Goal: Information Seeking & Learning: Learn about a topic

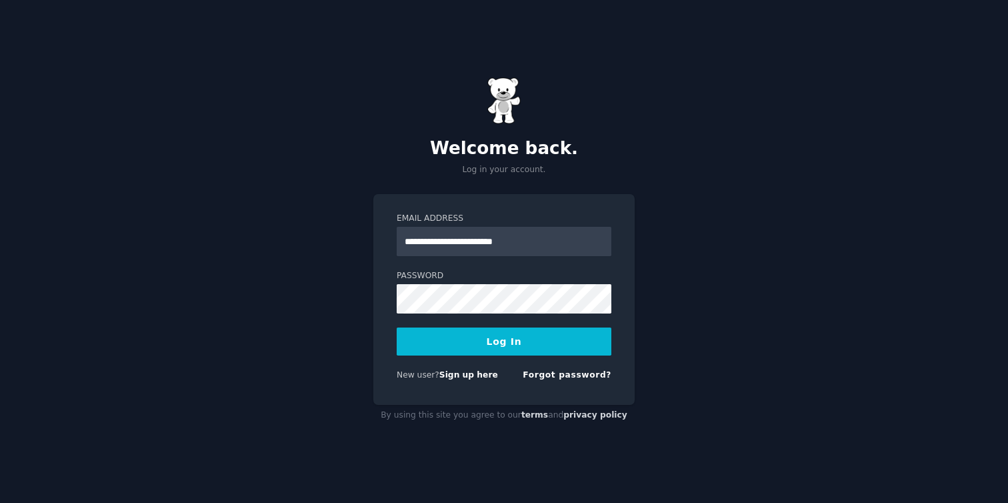
type input "**********"
click at [397, 327] on button "Log In" at bounding box center [504, 341] width 215 height 28
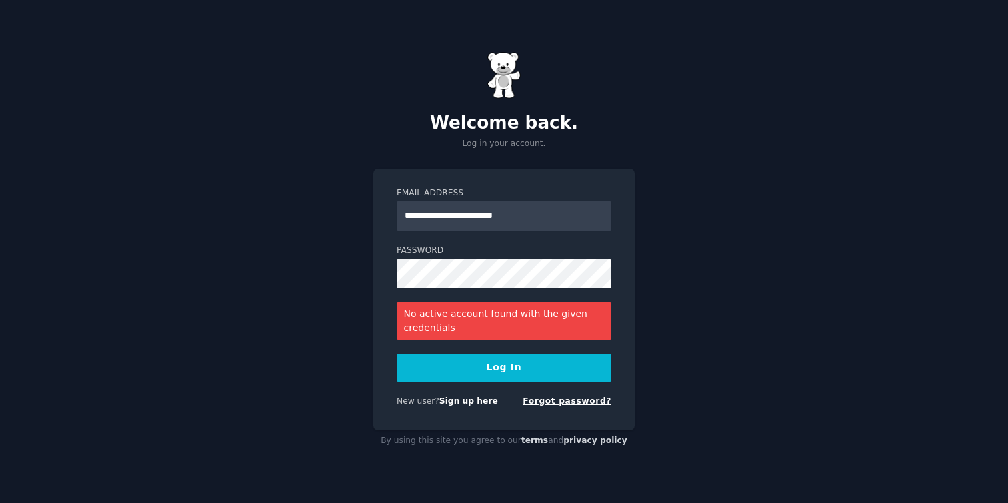
click at [565, 400] on link "Forgot password?" at bounding box center [567, 400] width 89 height 9
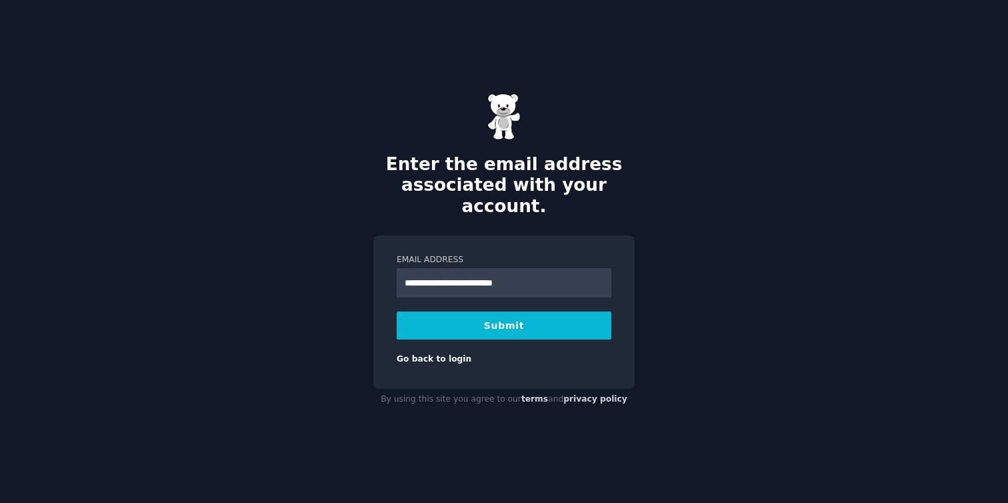
type input "**********"
click at [397, 311] on button "Submit" at bounding box center [504, 325] width 215 height 28
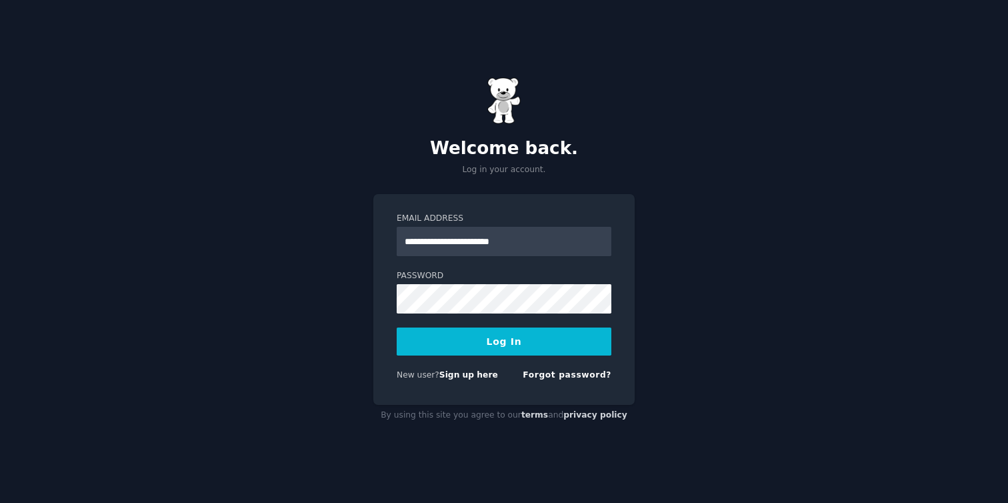
type input "**********"
click at [397, 327] on button "Log In" at bounding box center [504, 341] width 215 height 28
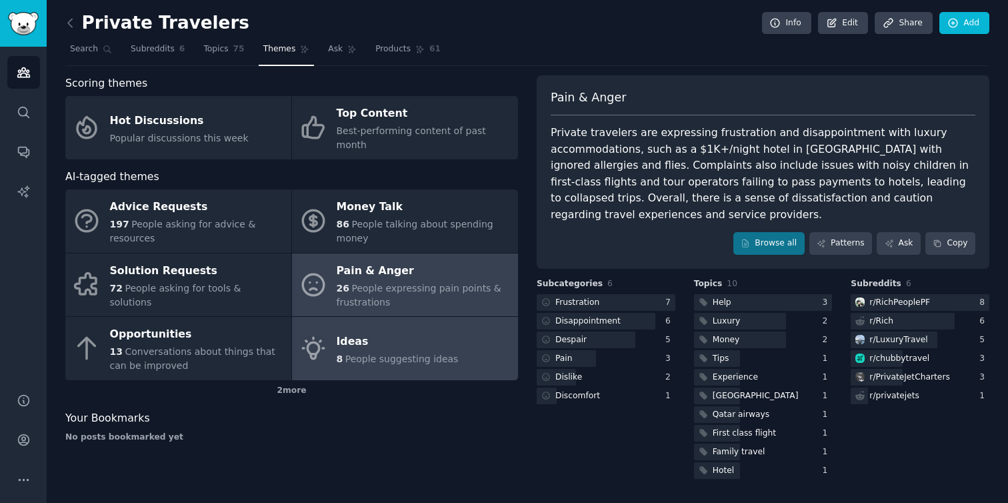
click at [461, 355] on link "Ideas 8 People suggesting ideas" at bounding box center [405, 348] width 226 height 63
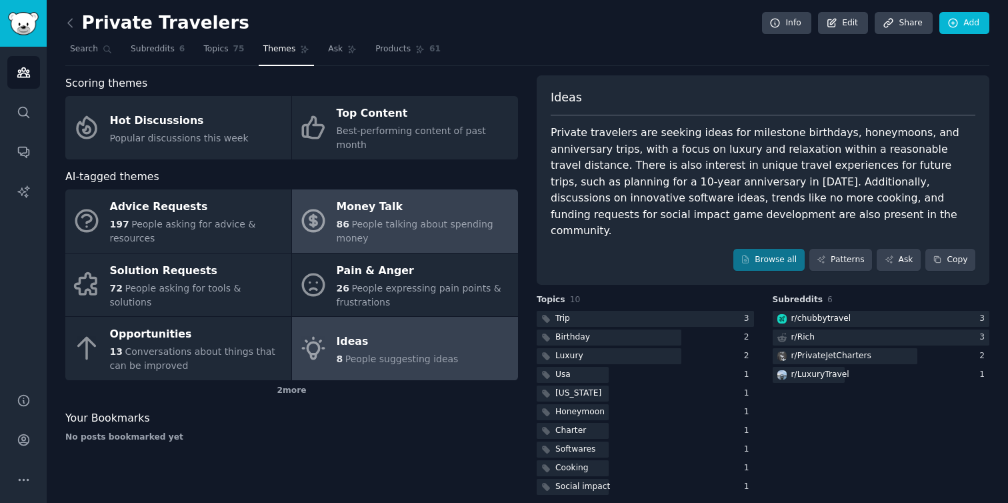
click at [433, 219] on span "People talking about spending money" at bounding box center [415, 231] width 157 height 25
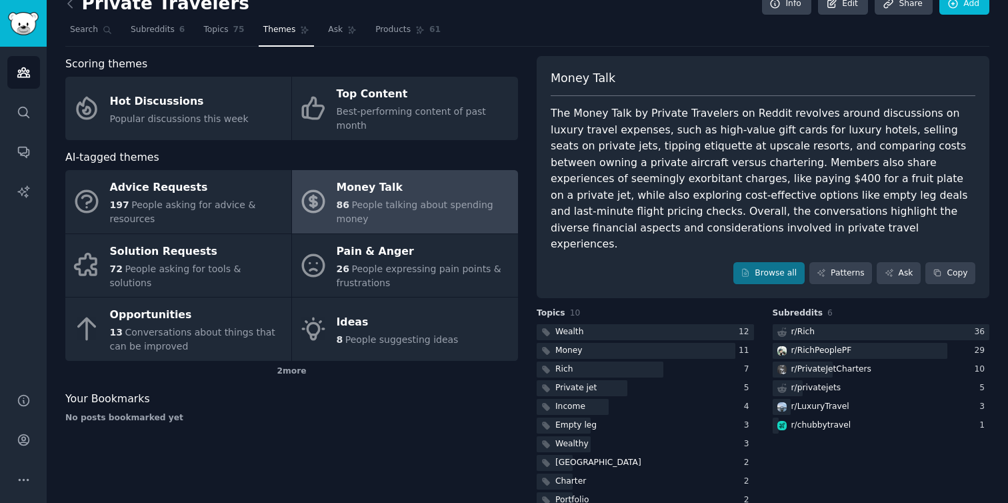
scroll to position [29, 0]
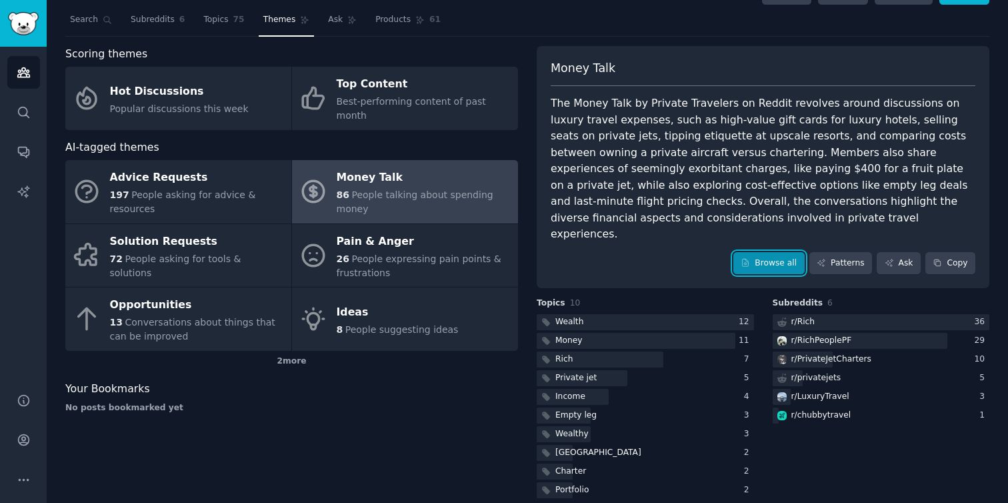
click at [751, 252] on link "Browse all" at bounding box center [768, 263] width 71 height 23
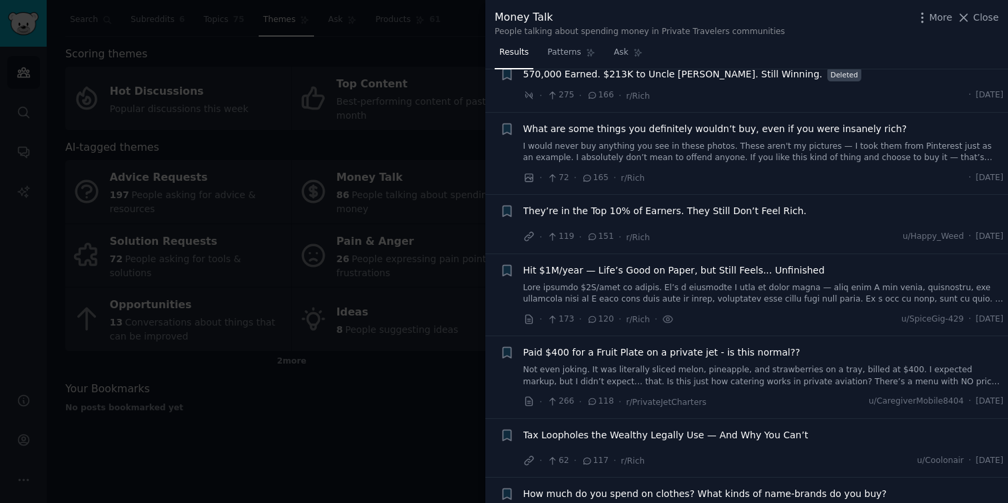
scroll to position [318, 0]
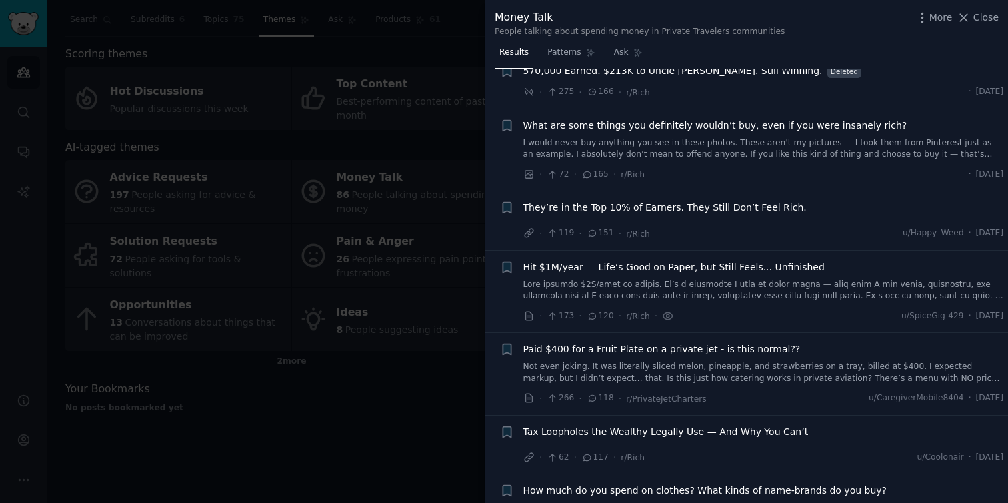
click at [653, 121] on span "What are some things you definitely wouldn’t buy, even if you were insanely ric…" at bounding box center [715, 126] width 384 height 14
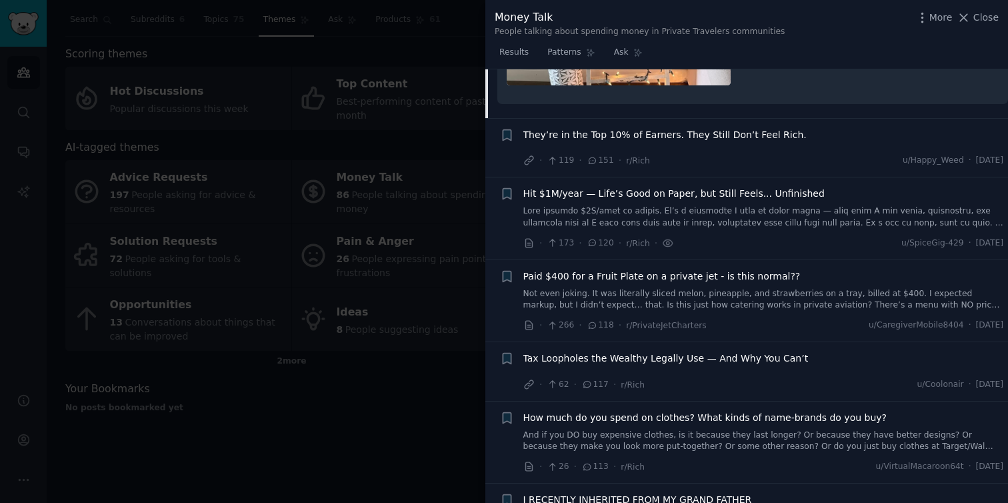
scroll to position [1273, 0]
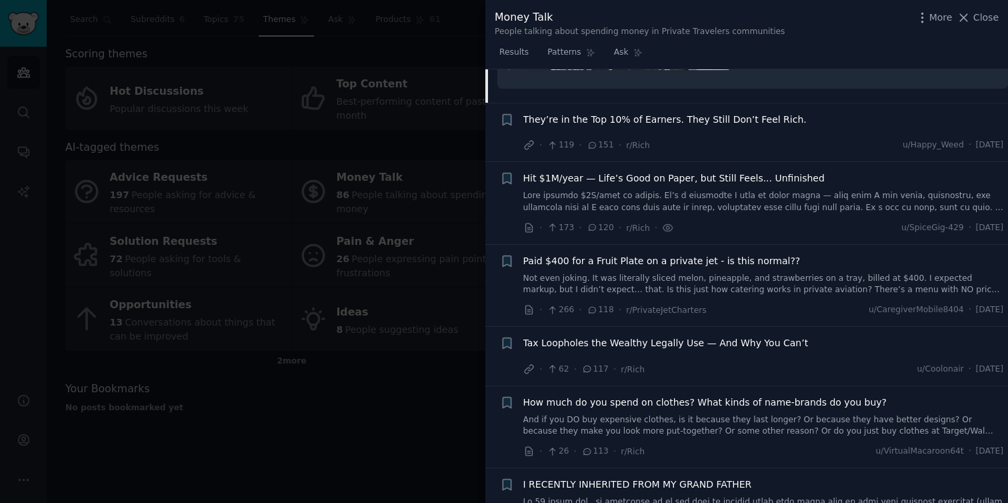
click at [763, 261] on span "Paid $400 for a Fruit Plate on a private jet - is this normal??" at bounding box center [661, 261] width 277 height 14
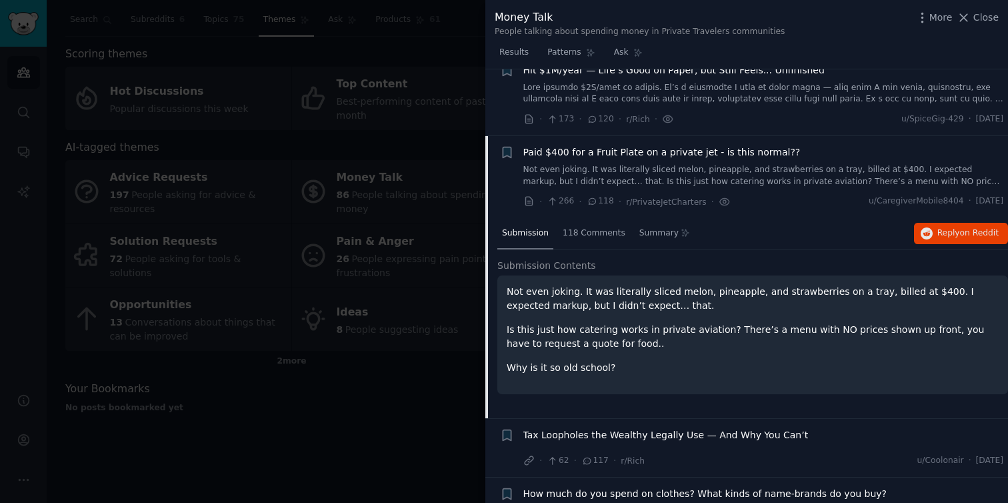
scroll to position [512, 0]
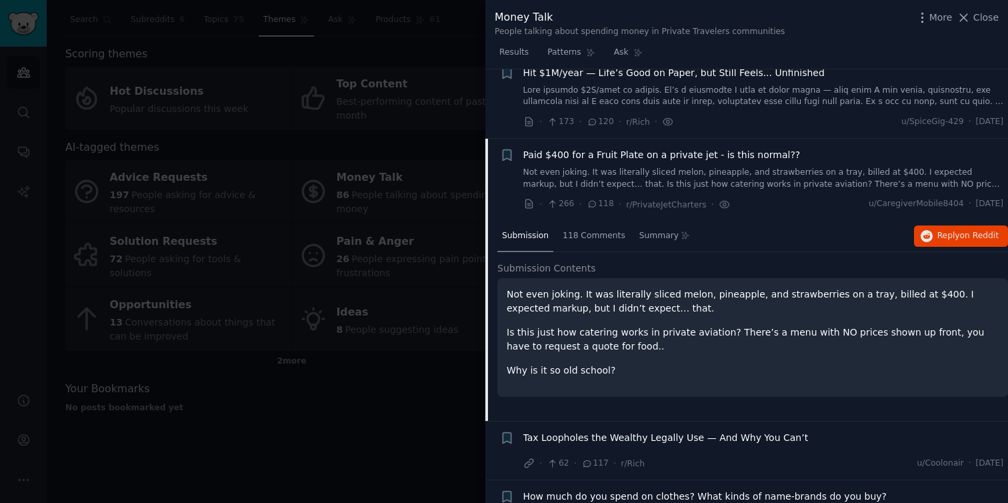
click at [446, 341] on div at bounding box center [504, 251] width 1008 height 503
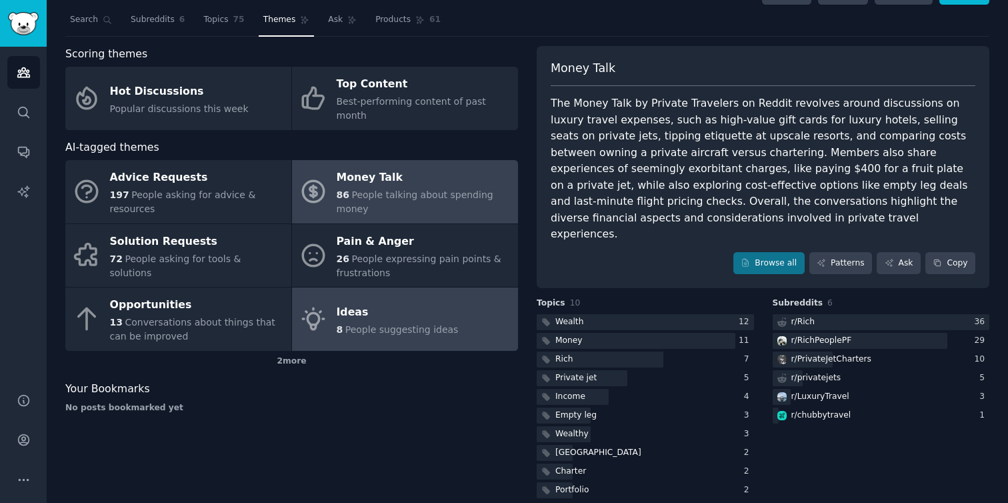
click at [461, 320] on link "Ideas 8 People suggesting ideas" at bounding box center [405, 318] width 226 height 63
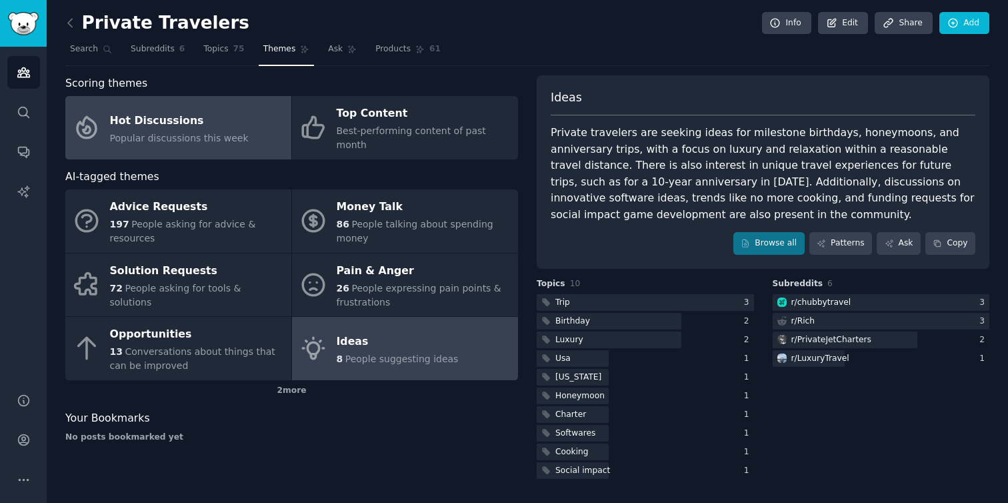
click at [217, 122] on div "Hot Discussions" at bounding box center [179, 120] width 139 height 21
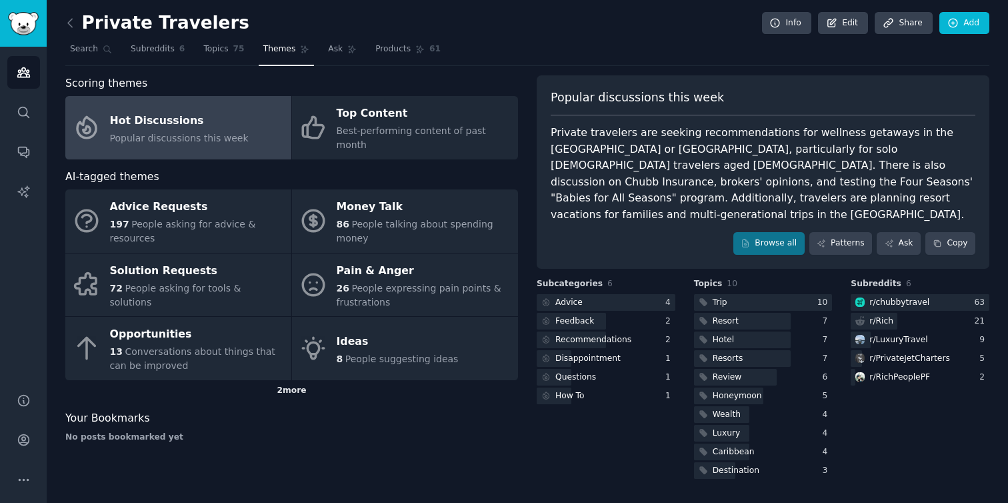
click at [301, 380] on div "2 more" at bounding box center [291, 390] width 453 height 21
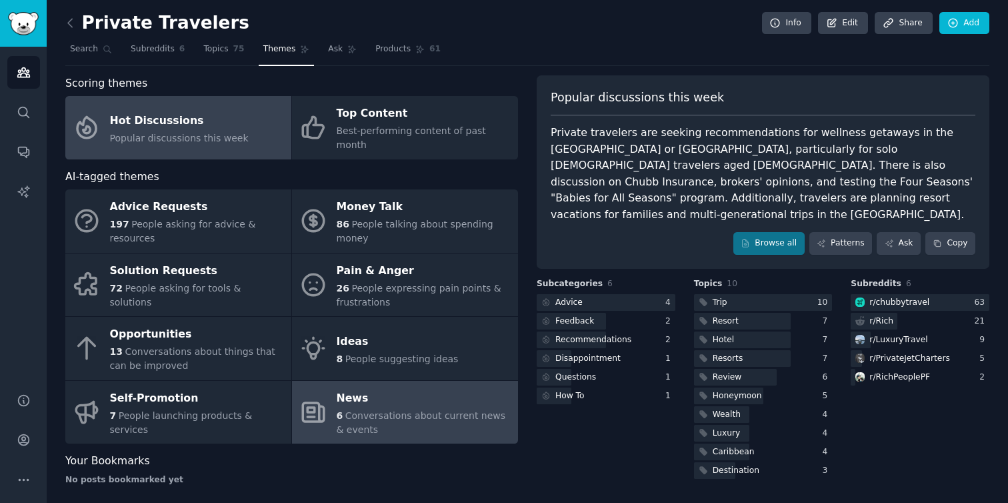
click at [382, 410] on span "Conversations about current news & events" at bounding box center [421, 422] width 169 height 25
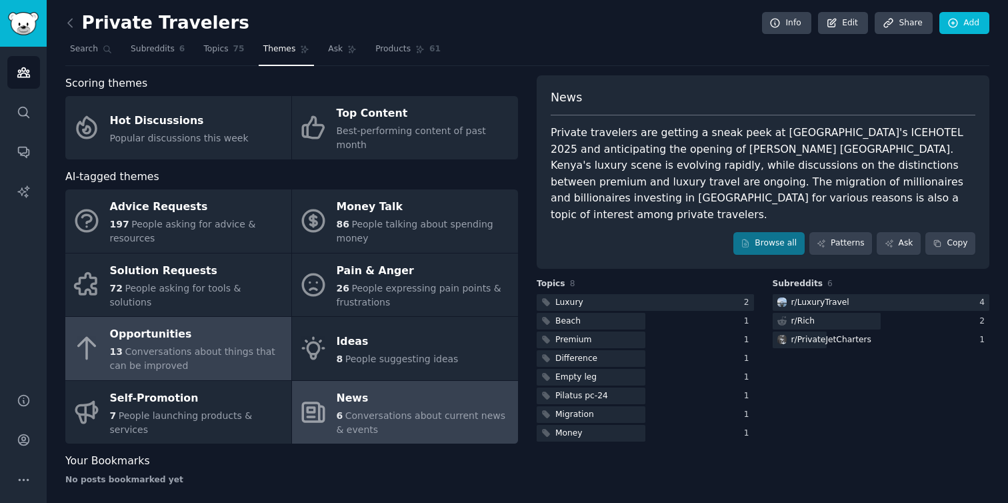
click at [228, 325] on div "Opportunities" at bounding box center [197, 334] width 175 height 21
